Goal: Task Accomplishment & Management: Manage account settings

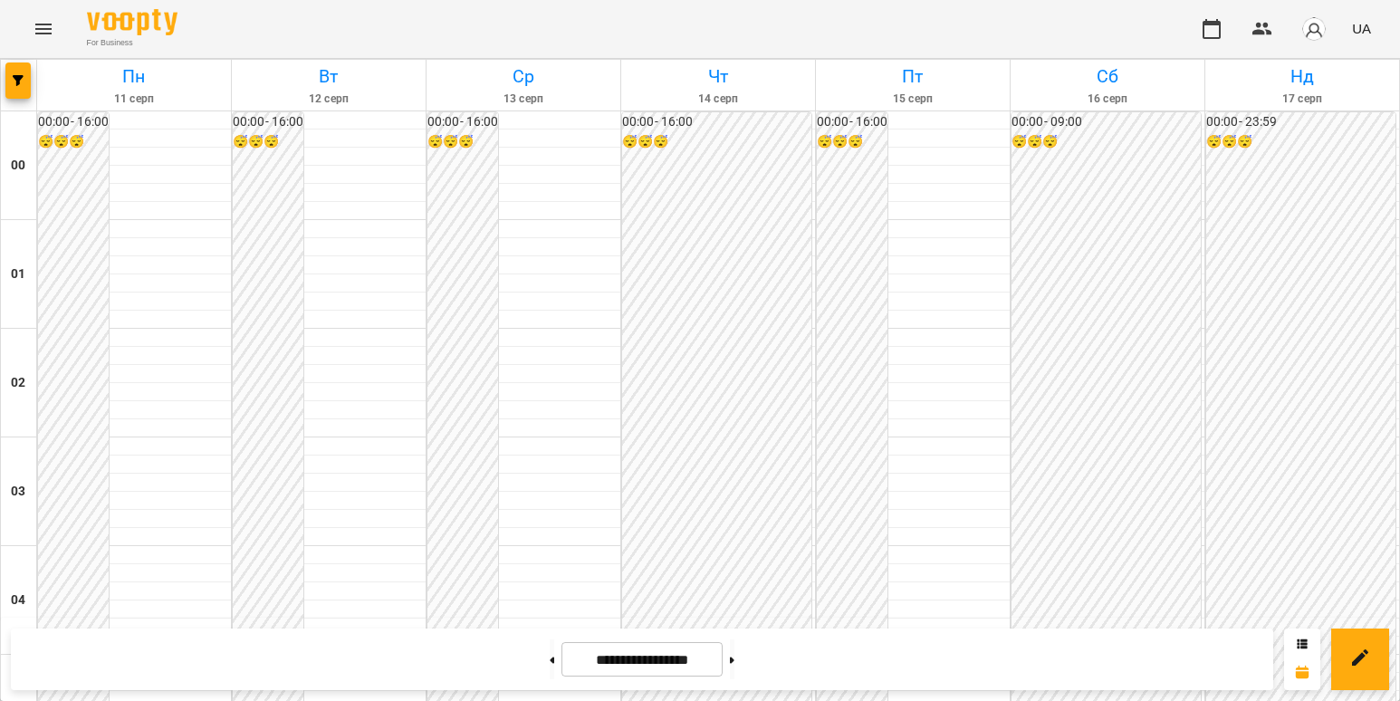
scroll to position [1449, 0]
click at [734, 659] on icon at bounding box center [732, 659] width 5 height 6
click at [550, 653] on button at bounding box center [552, 659] width 5 height 40
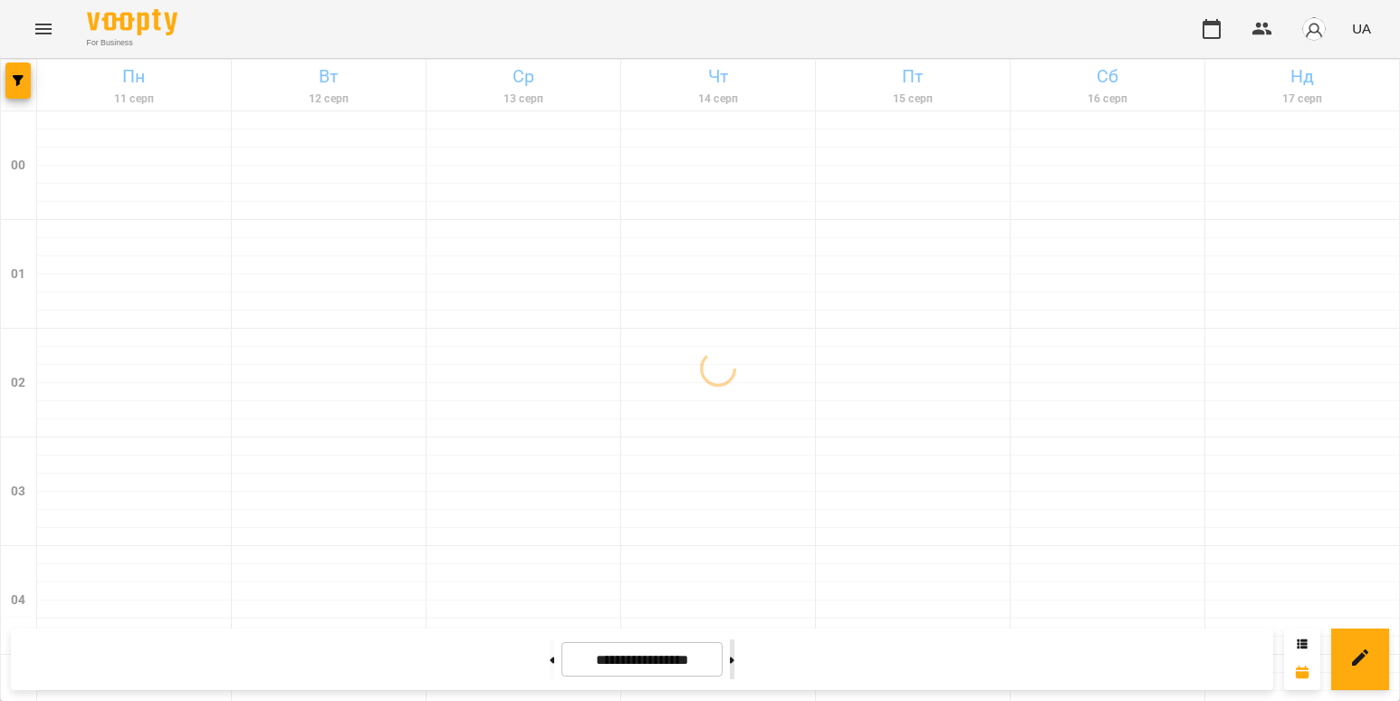
click at [734, 670] on button at bounding box center [732, 659] width 5 height 40
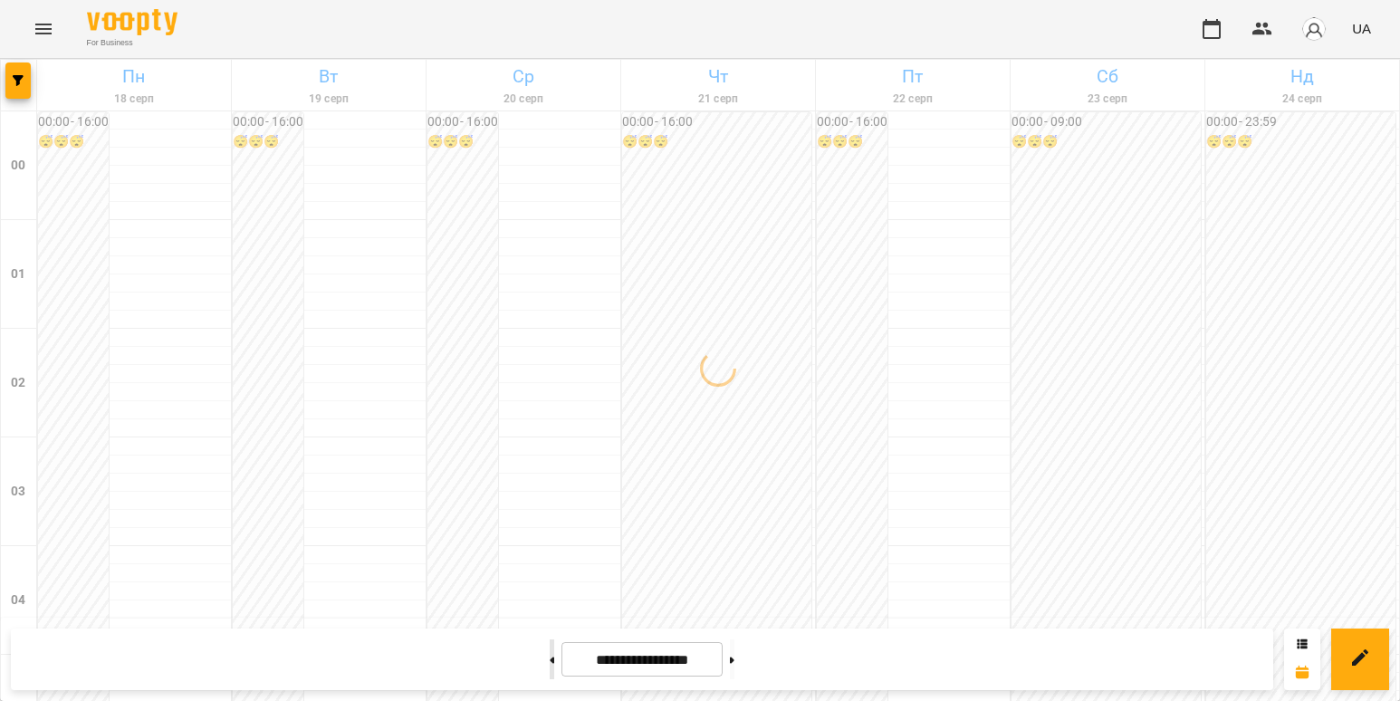
click at [550, 658] on button at bounding box center [552, 659] width 5 height 40
type input "**********"
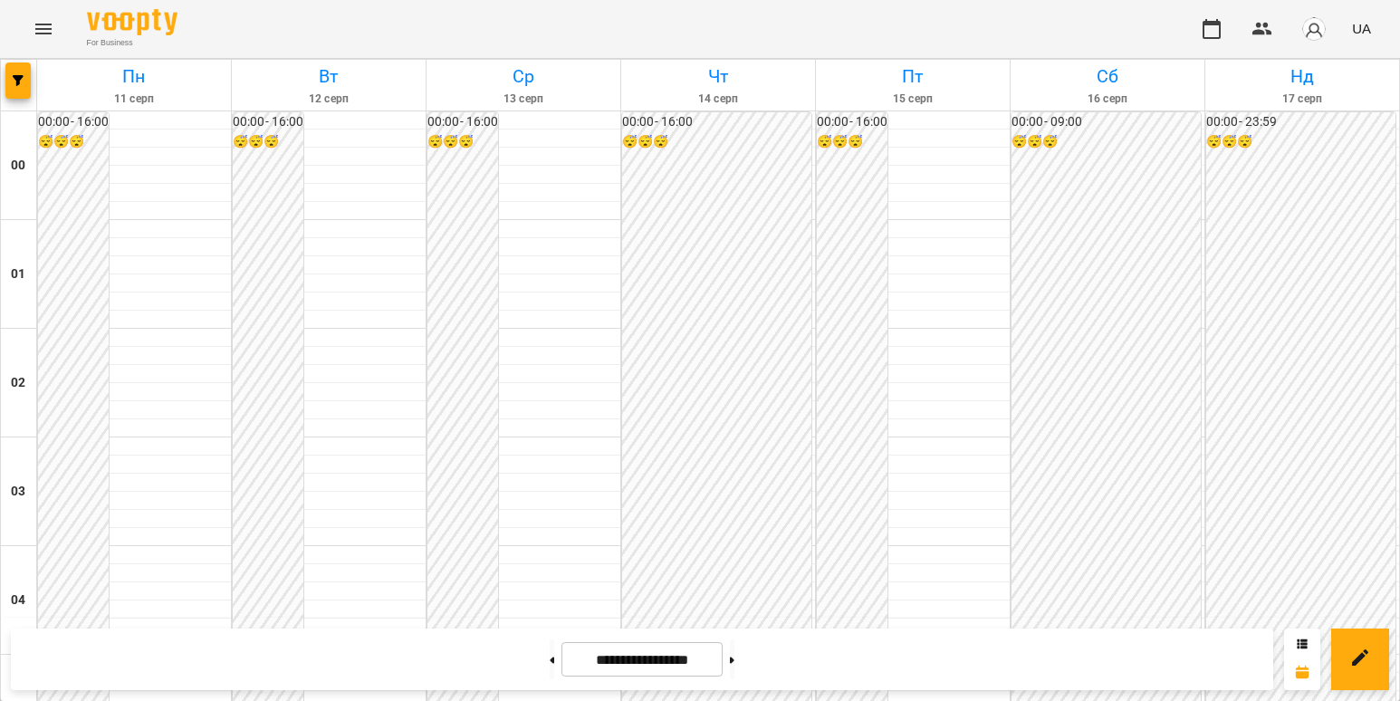
scroll to position [1177, 0]
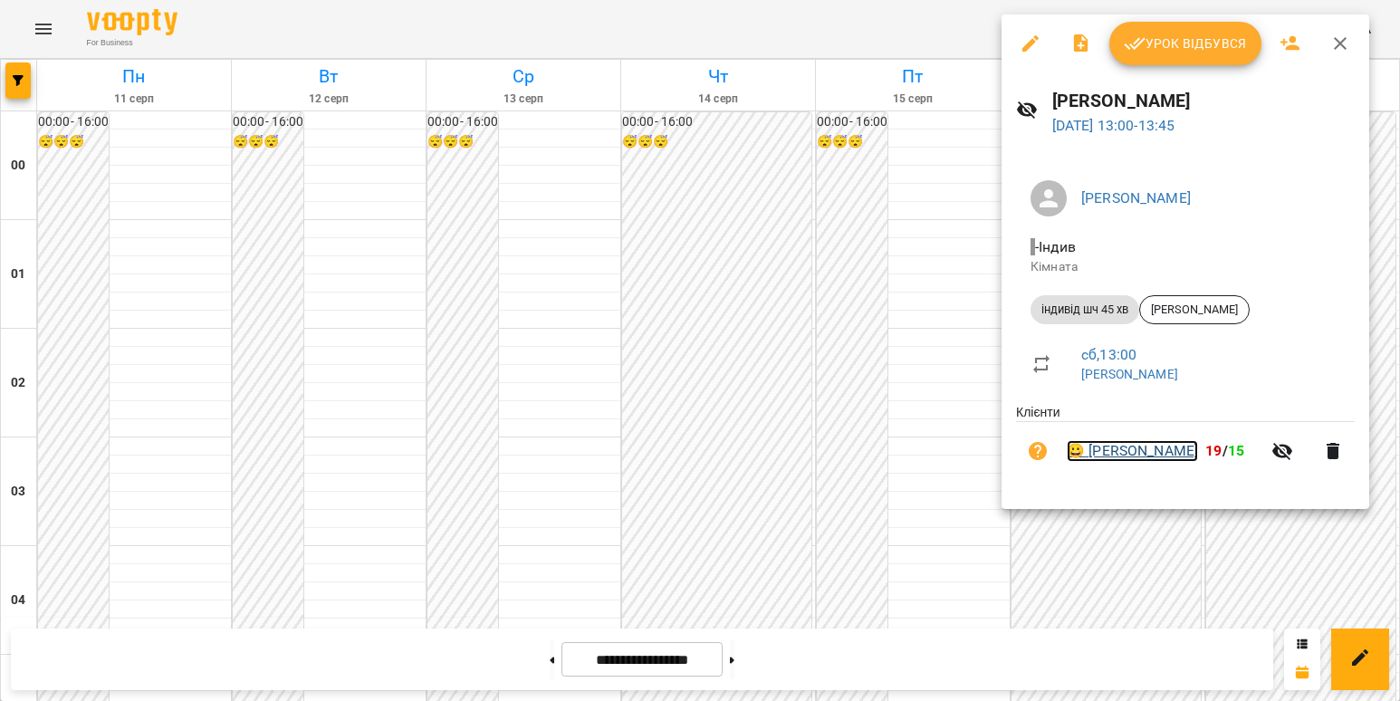
click at [1125, 447] on link "😀 [PERSON_NAME]" at bounding box center [1132, 451] width 131 height 22
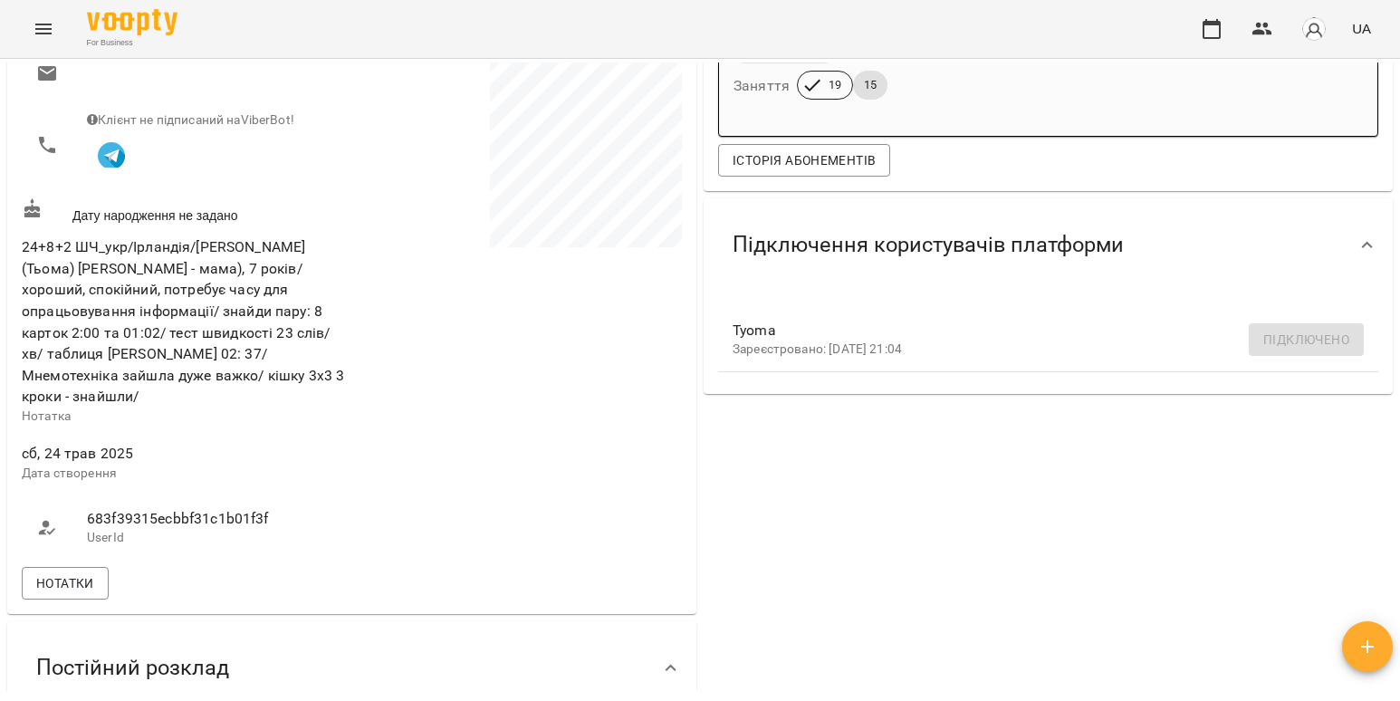
scroll to position [634, 0]
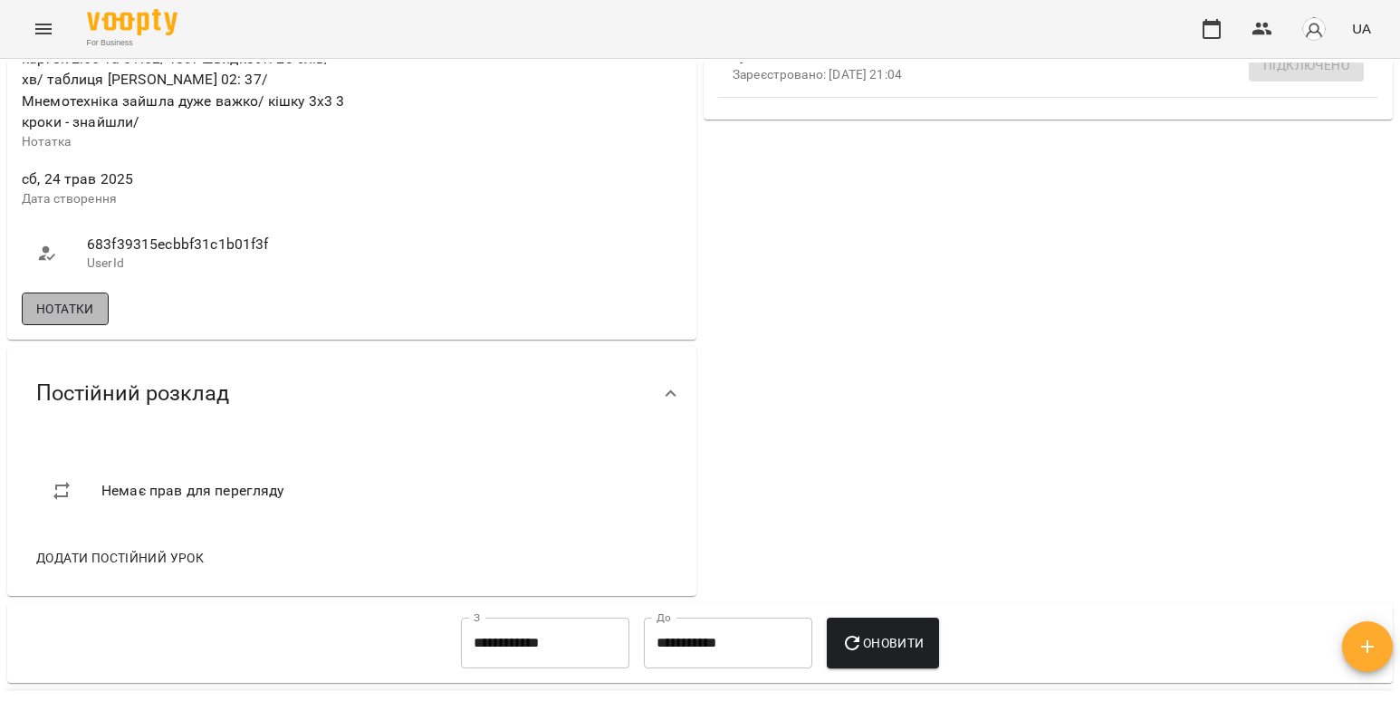
click at [81, 292] on button "Нотатки" at bounding box center [65, 308] width 87 height 33
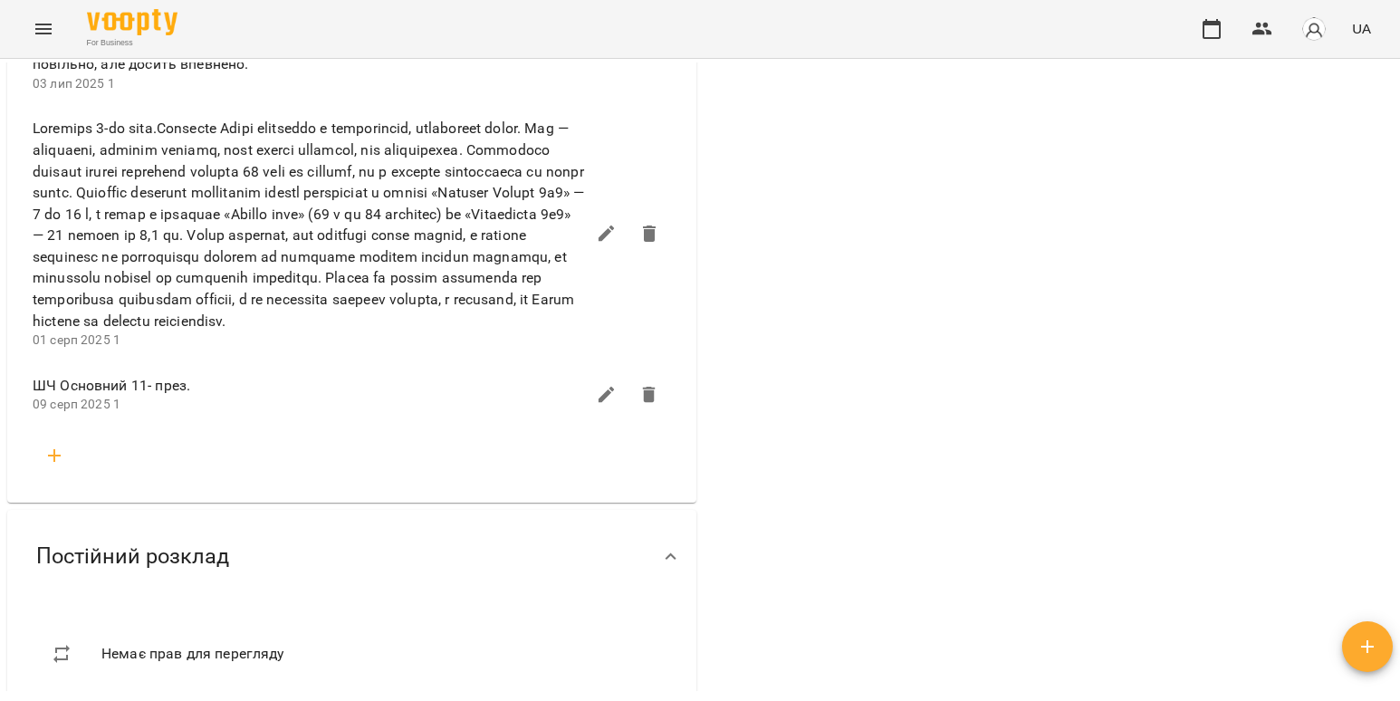
scroll to position [1087, 0]
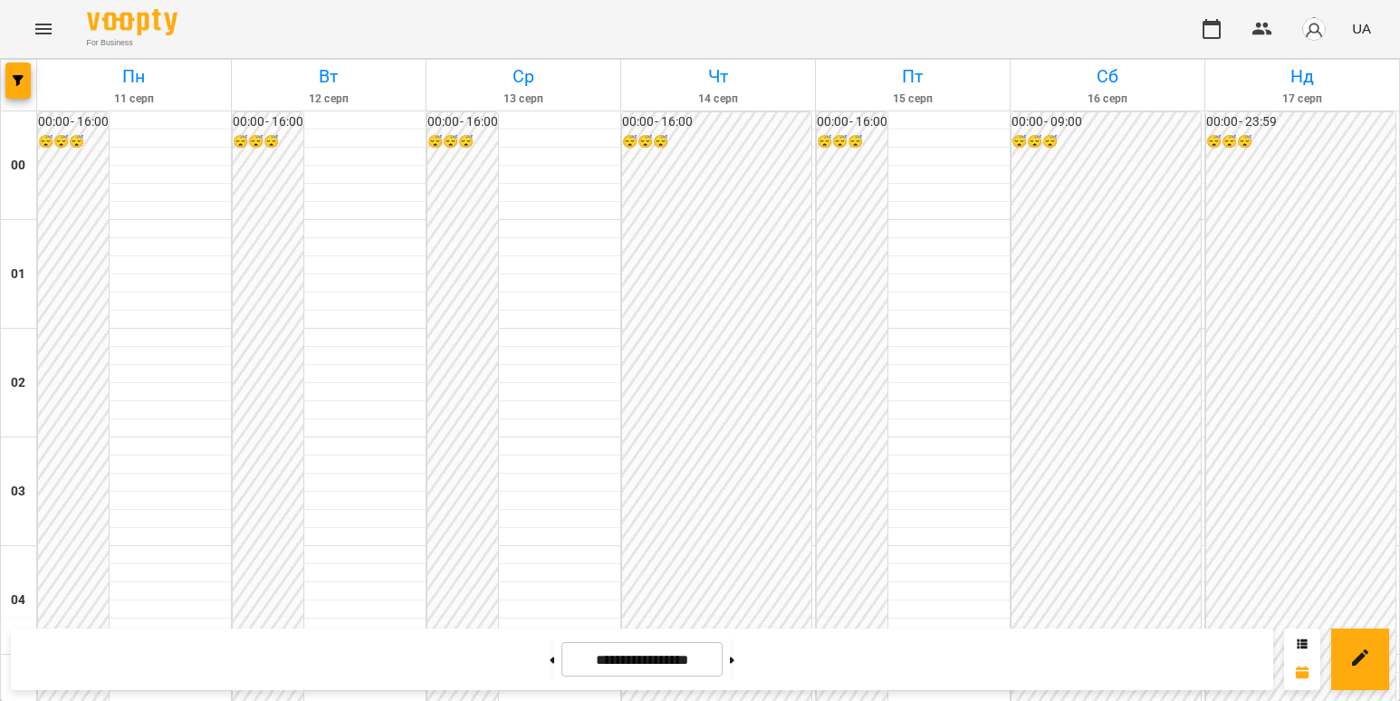
scroll to position [1177, 0]
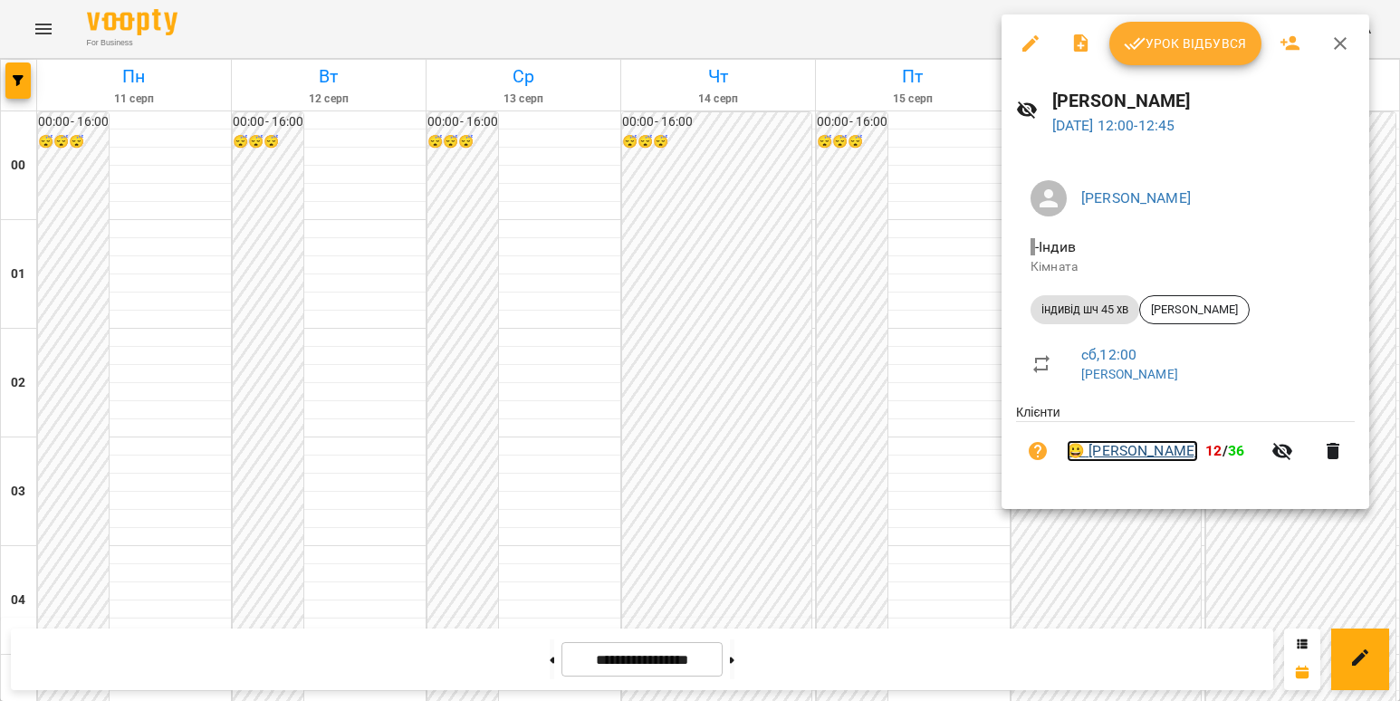
click at [1137, 455] on link "😀 [PERSON_NAME]" at bounding box center [1132, 451] width 131 height 22
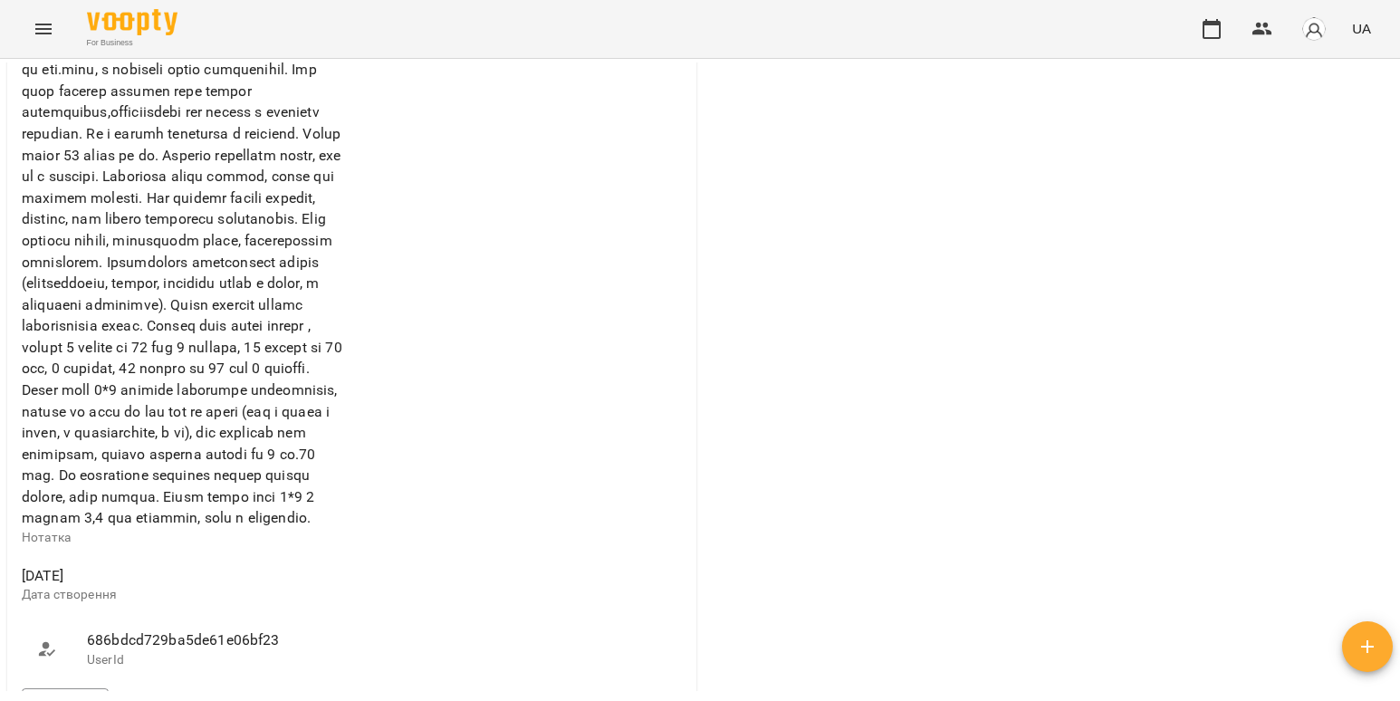
scroll to position [1268, 0]
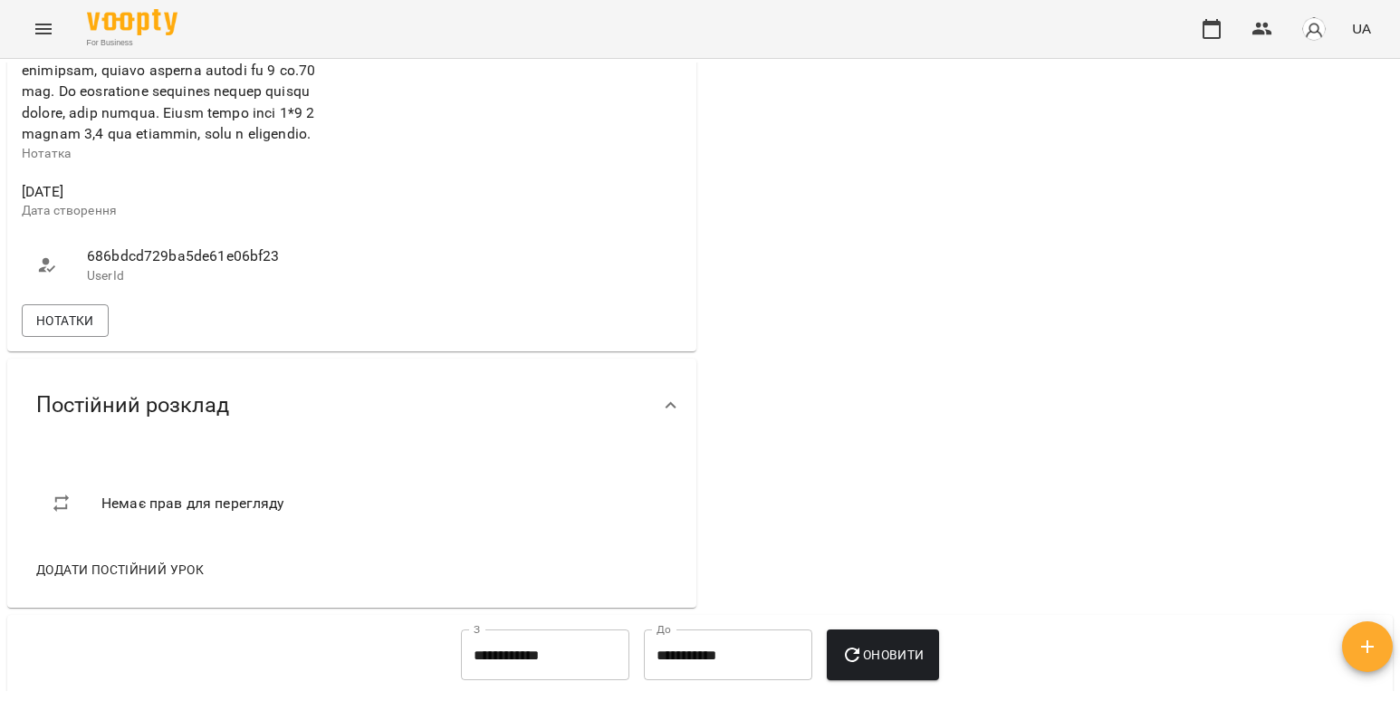
click at [81, 340] on div "Нотатки" at bounding box center [351, 321] width 667 height 40
click at [81, 331] on span "Нотатки" at bounding box center [65, 321] width 58 height 22
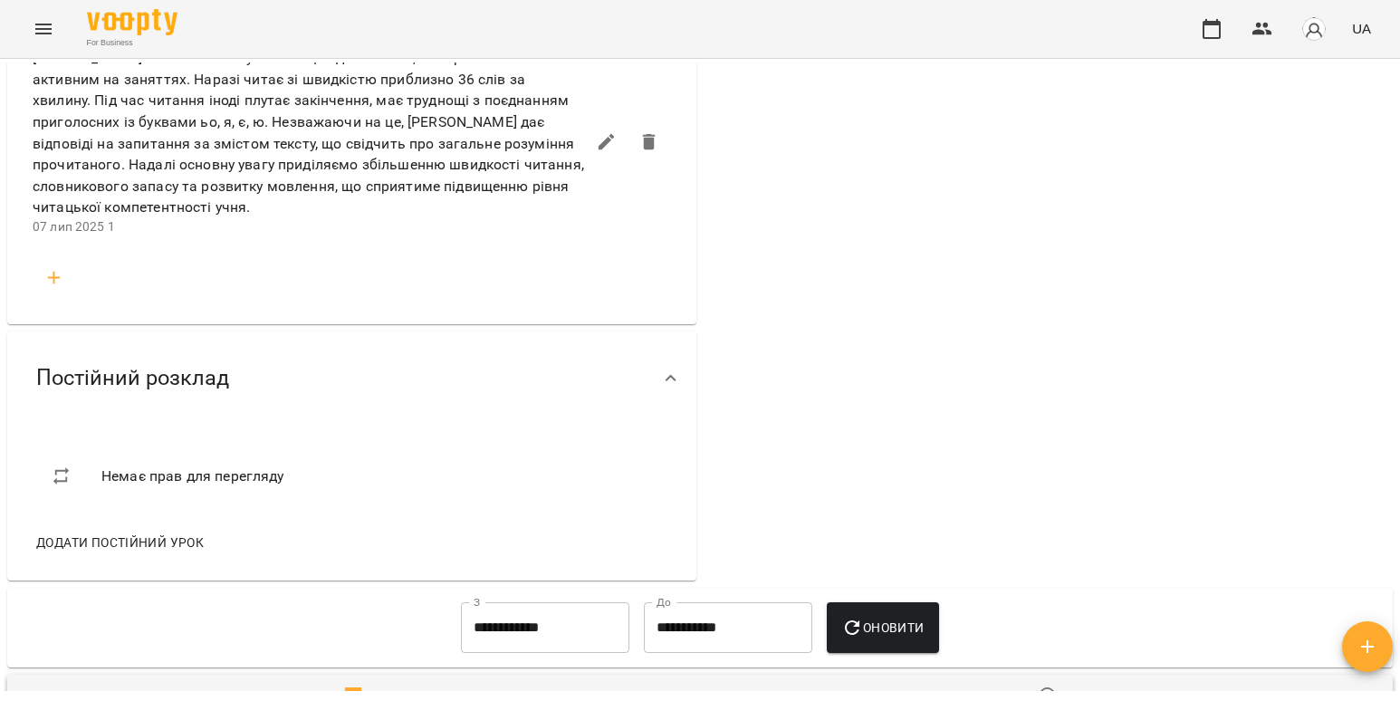
scroll to position [1358, 0]
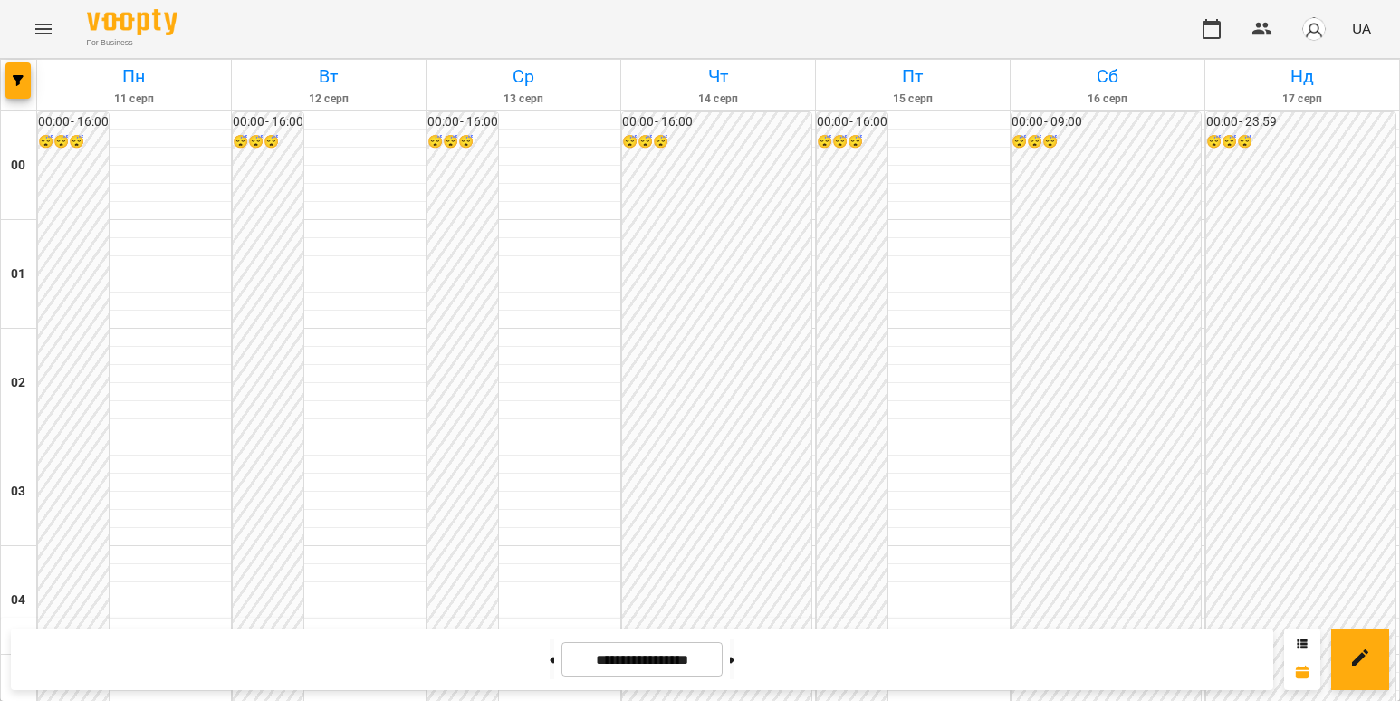
scroll to position [1177, 0]
